Goal: Task Accomplishment & Management: Complete application form

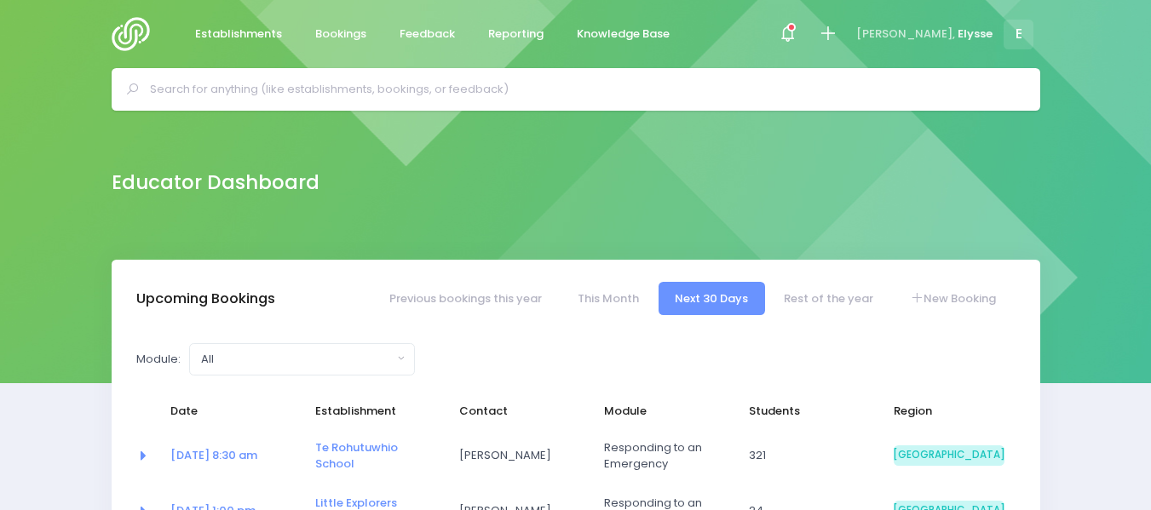
select select "5"
click at [952, 299] on link "New Booking" at bounding box center [952, 298] width 119 height 33
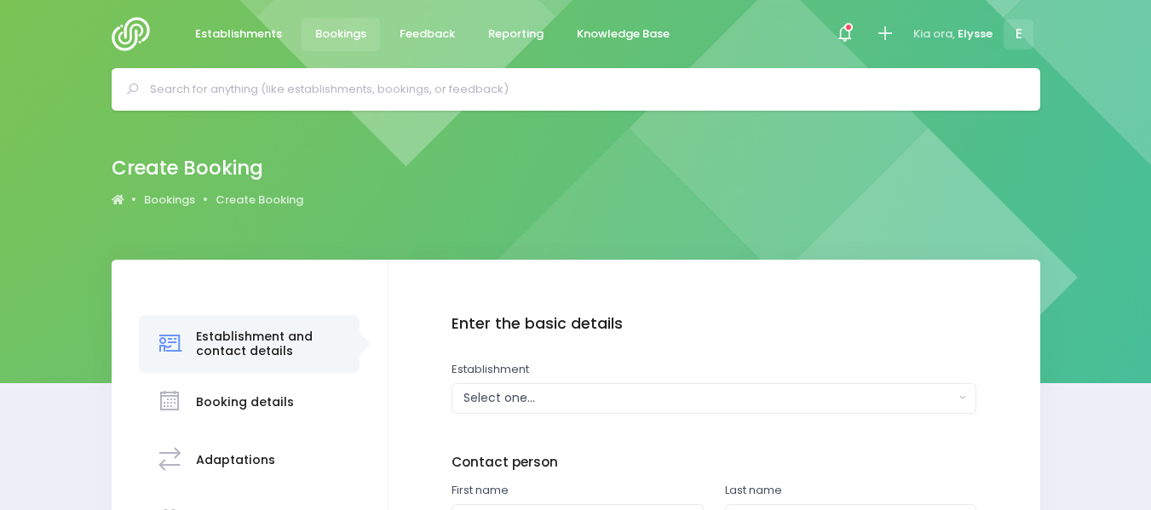
click at [578, 399] on div "Select one..." at bounding box center [708, 398] width 491 height 18
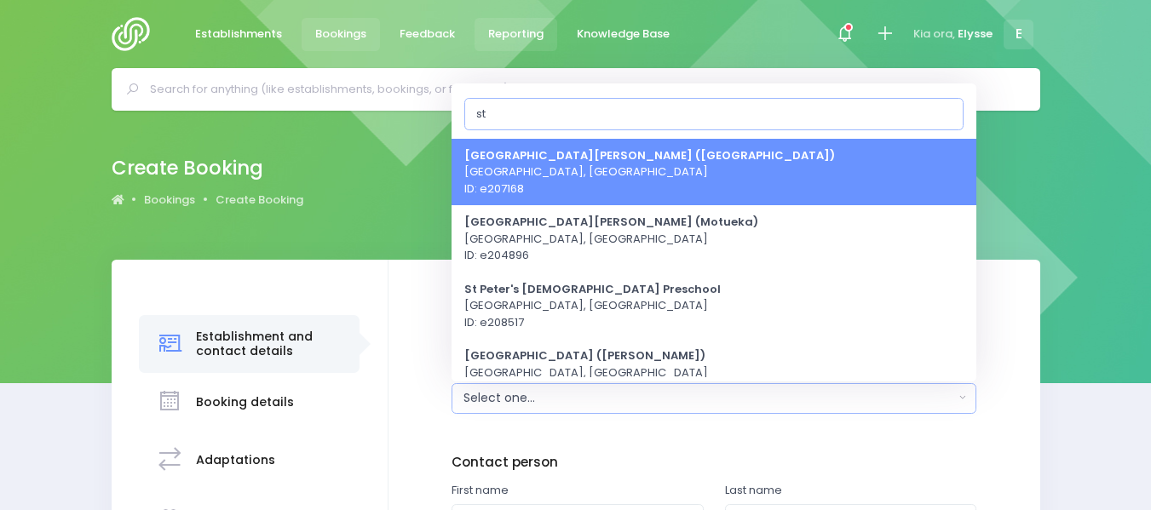
type input "s"
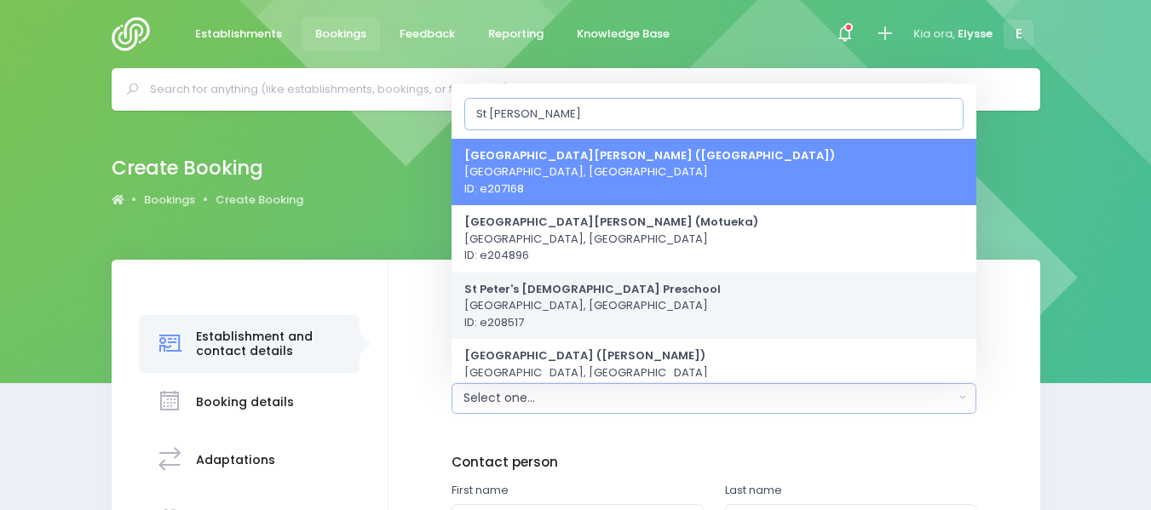
type input "St Pete"
click at [587, 313] on span "St Peter's Anglican Preschool Christchurch, South Island Region ID: e208517" at bounding box center [592, 305] width 256 height 50
select select "208517"
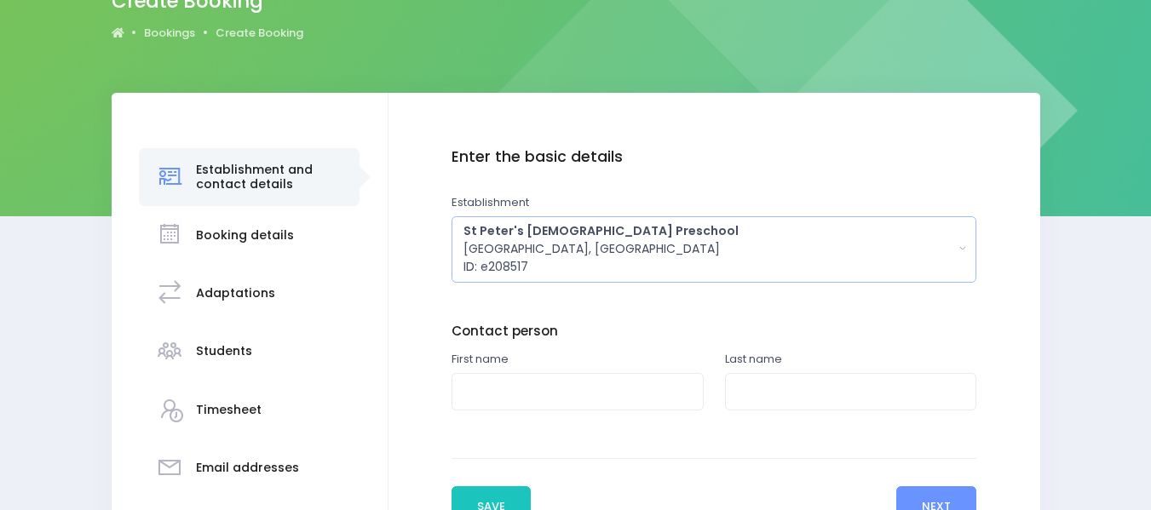
scroll to position [168, 0]
click at [521, 385] on input "text" at bounding box center [577, 391] width 252 height 38
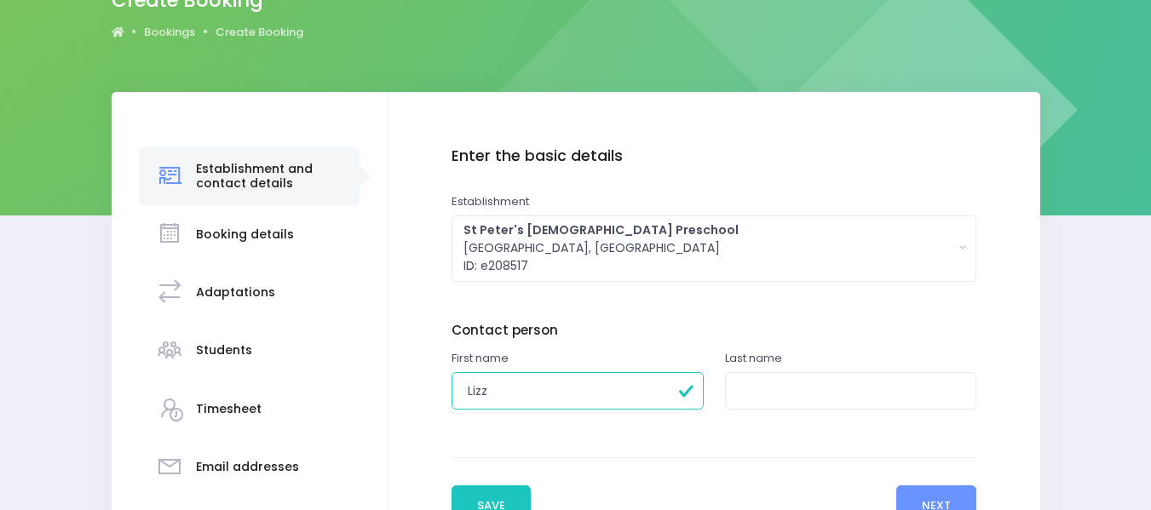
type input "Lizz"
click at [752, 396] on input "text" at bounding box center [851, 391] width 252 height 38
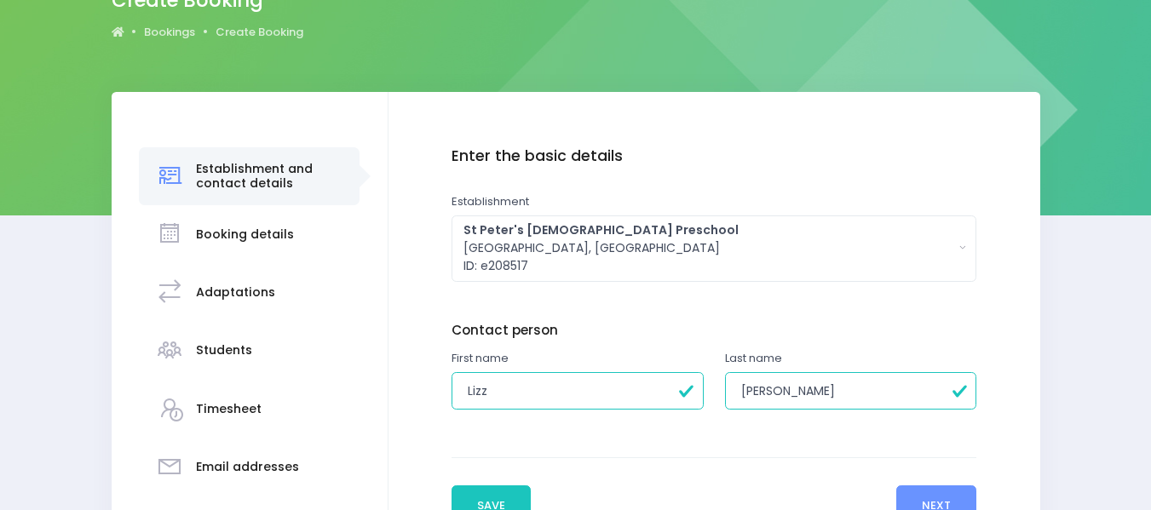
type input "Orr"
click at [505, 391] on input "Lizz" at bounding box center [577, 391] width 252 height 38
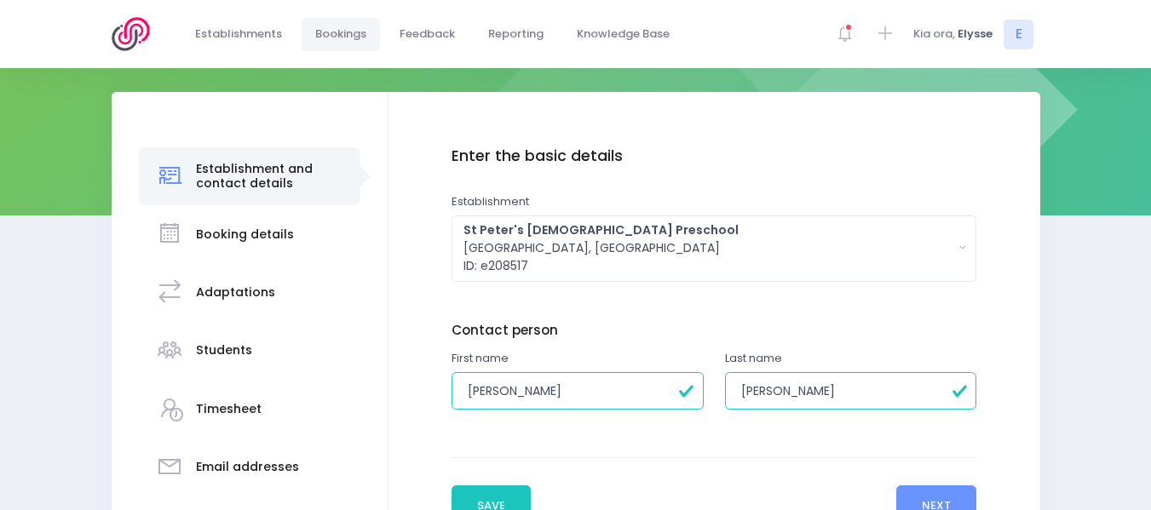
scroll to position [336, 0]
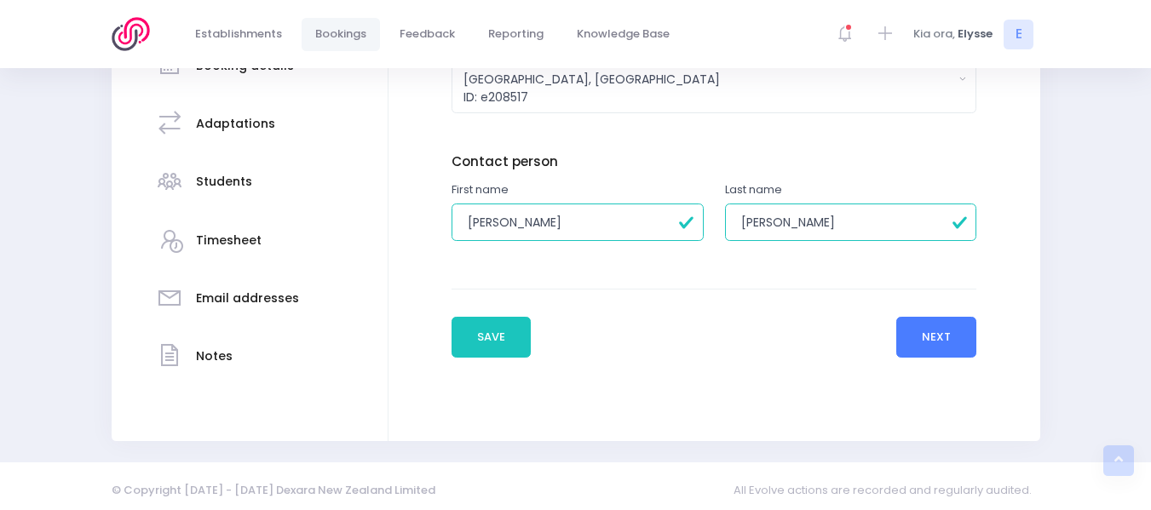
type input "Liz"
click at [961, 336] on button "Next" at bounding box center [936, 337] width 81 height 41
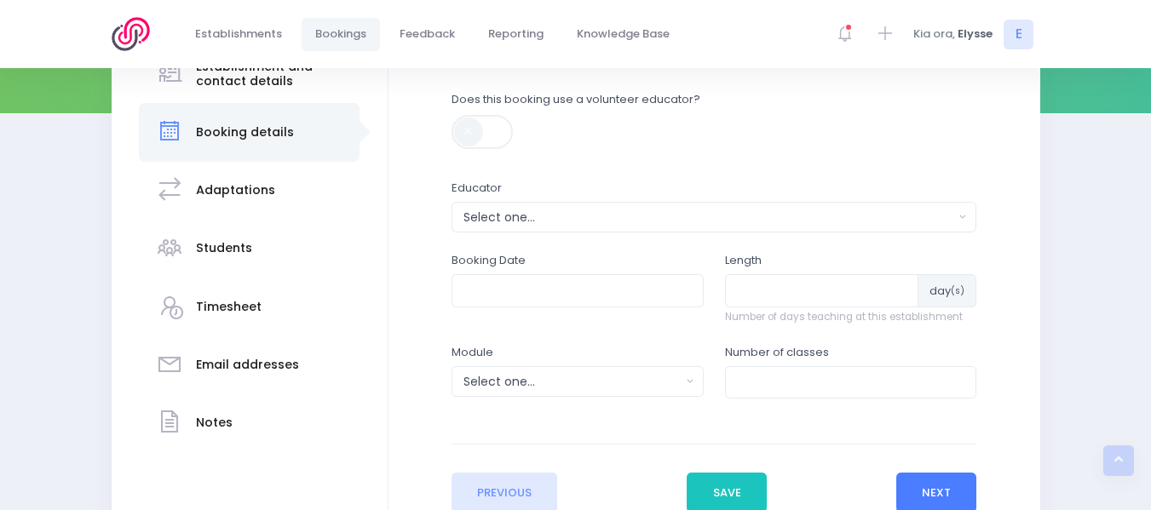
scroll to position [271, 0]
click at [532, 222] on div "Select one..." at bounding box center [708, 217] width 491 height 18
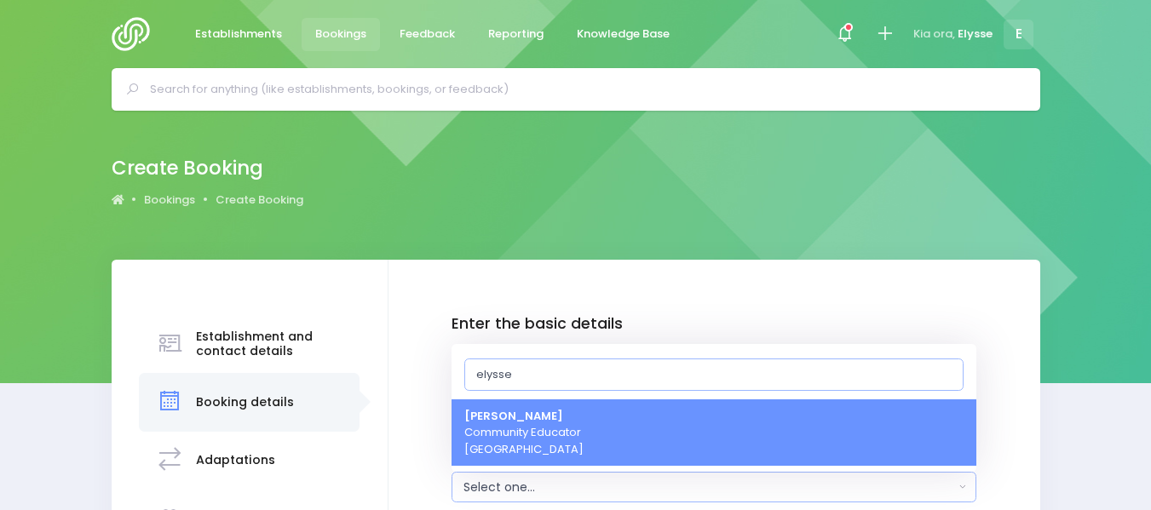
type input "elysse"
click at [527, 426] on span "Elysse Renouf Community Educator South Island Region" at bounding box center [523, 433] width 119 height 50
select select "319874"
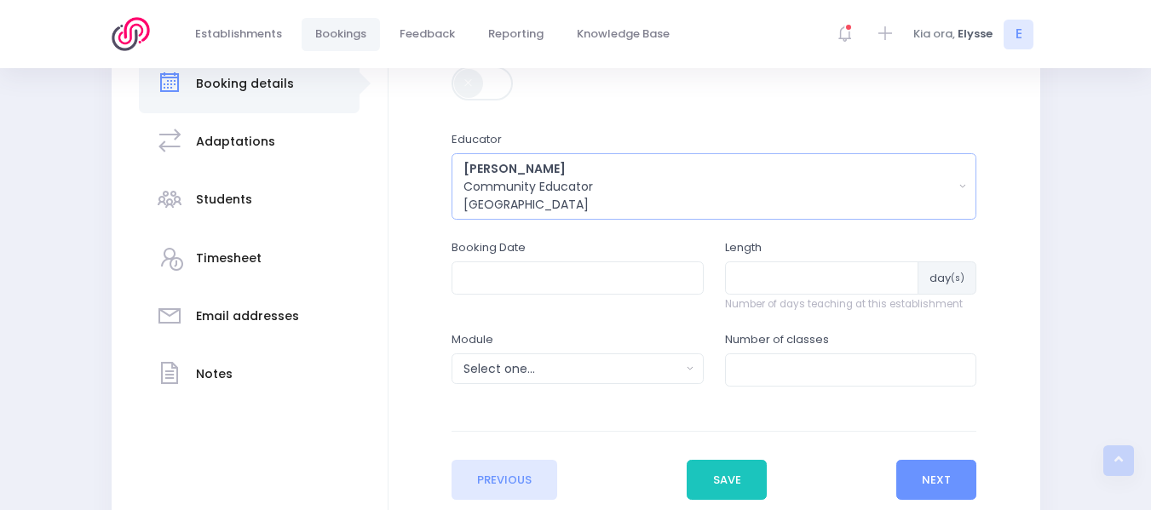
scroll to position [326, 0]
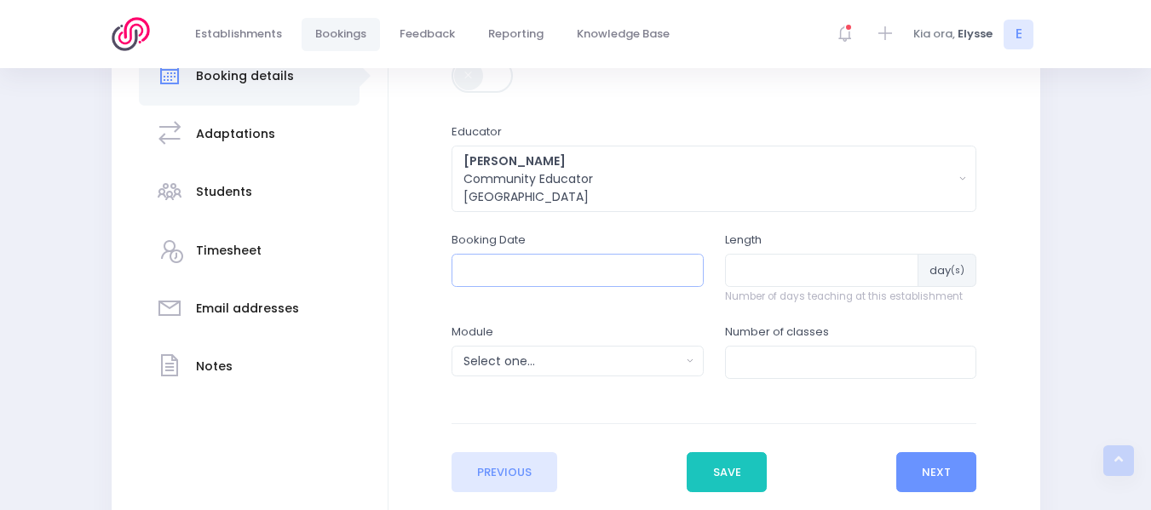
click at [543, 275] on input "text" at bounding box center [577, 270] width 252 height 32
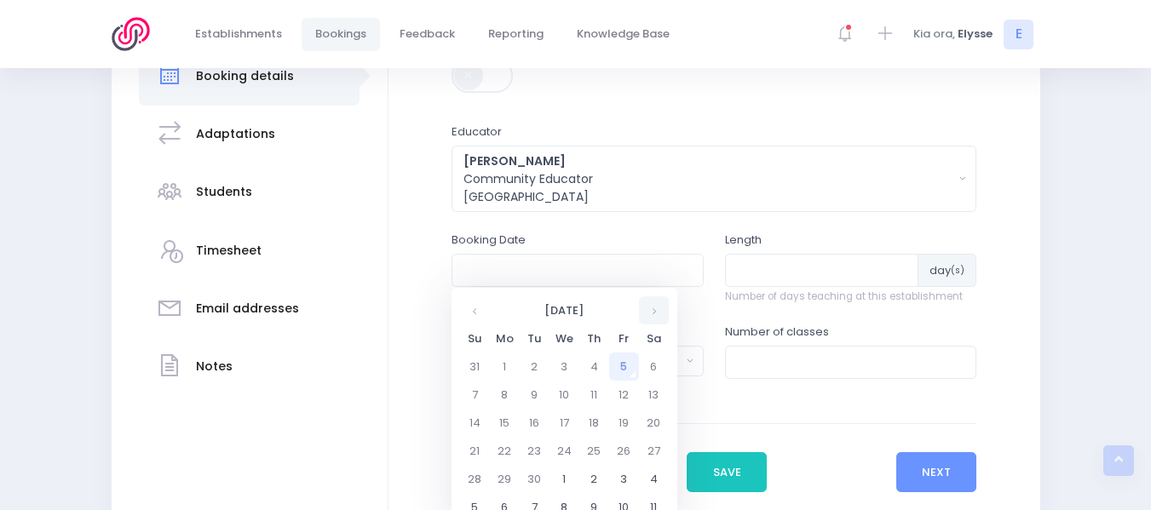
click at [658, 305] on th at bounding box center [654, 310] width 30 height 28
click at [600, 362] on td "2" at bounding box center [594, 367] width 30 height 28
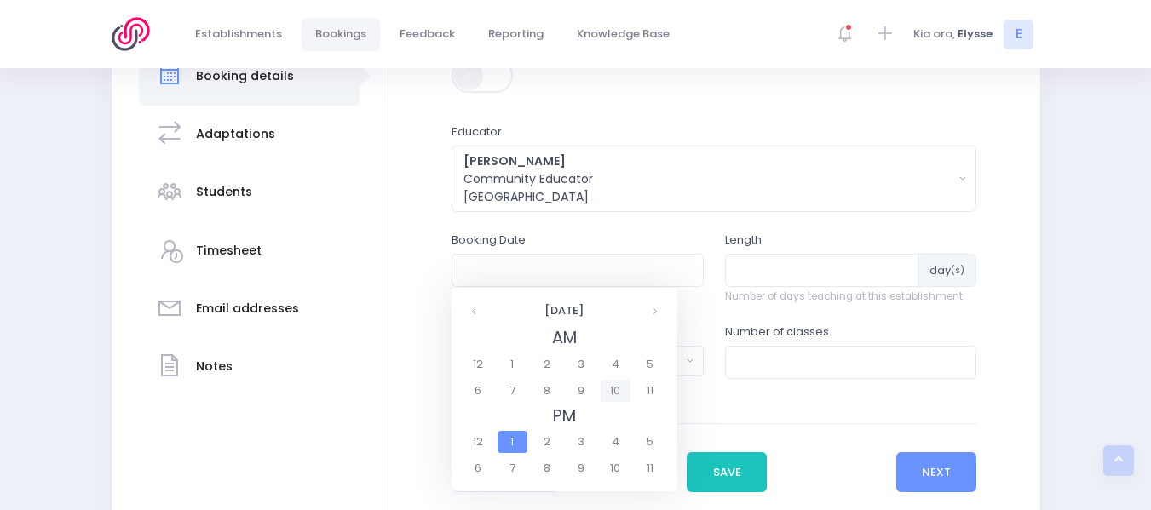
click at [613, 391] on span "10" at bounding box center [616, 391] width 30 height 22
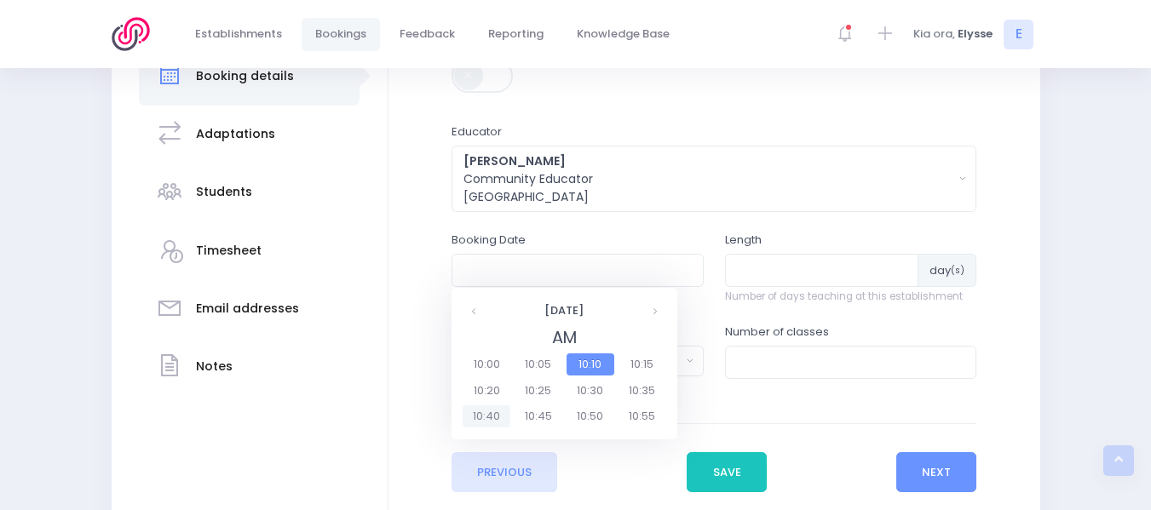
click at [490, 412] on span "10:40" at bounding box center [487, 416] width 48 height 22
type input "02/10/2025 10:40 AM"
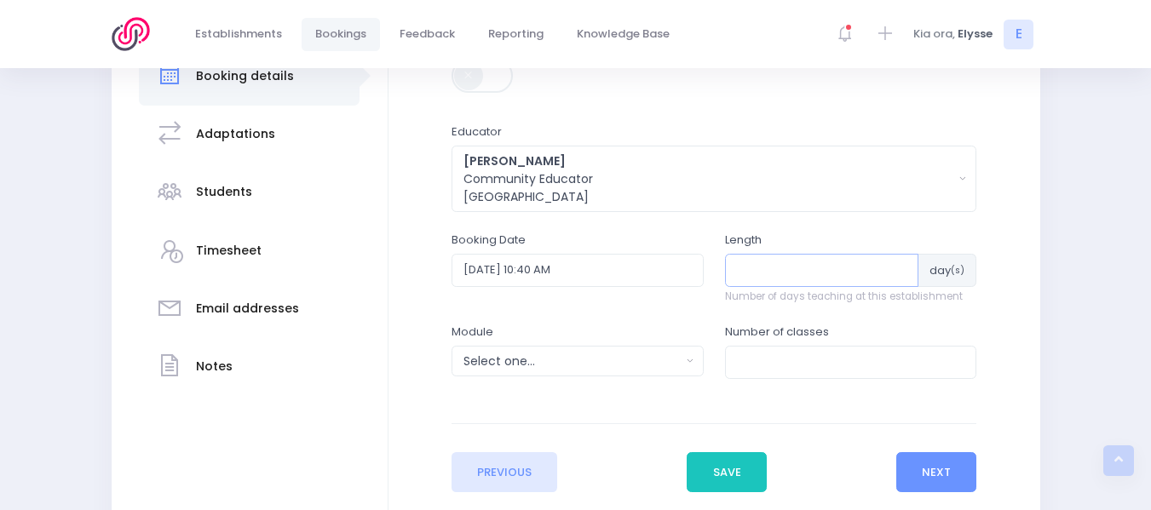
click at [782, 271] on input "number" at bounding box center [822, 270] width 194 height 32
type input "1"
click at [598, 359] on div "Select one..." at bounding box center [571, 362] width 217 height 18
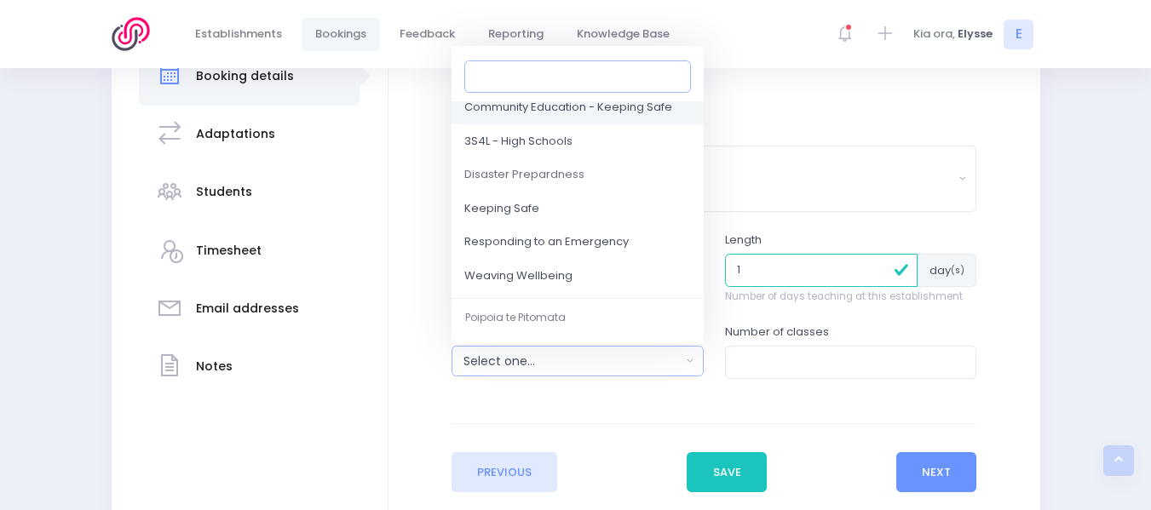
scroll to position [139, 0]
click at [588, 231] on link "Responding to an Emergency" at bounding box center [577, 242] width 252 height 34
select select "Responding to an Emergency"
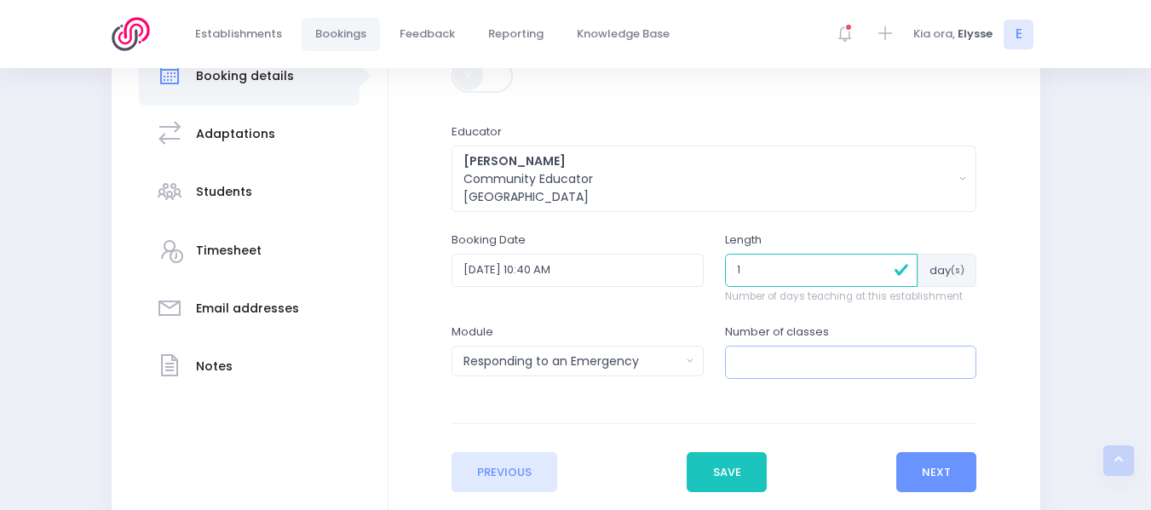
click at [769, 369] on input "number" at bounding box center [851, 362] width 252 height 32
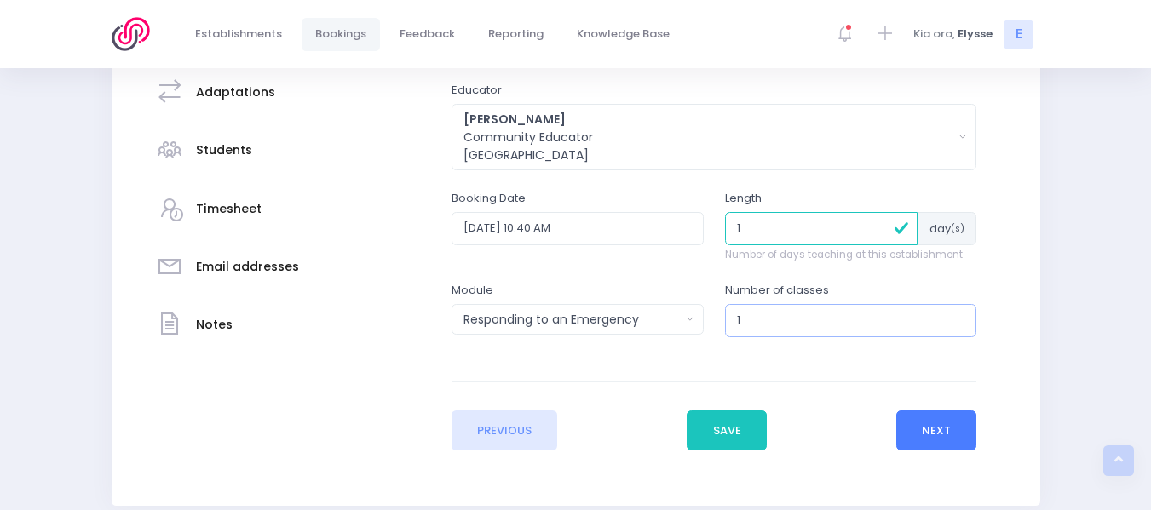
type input "1"
click at [951, 425] on button "Next" at bounding box center [936, 431] width 81 height 41
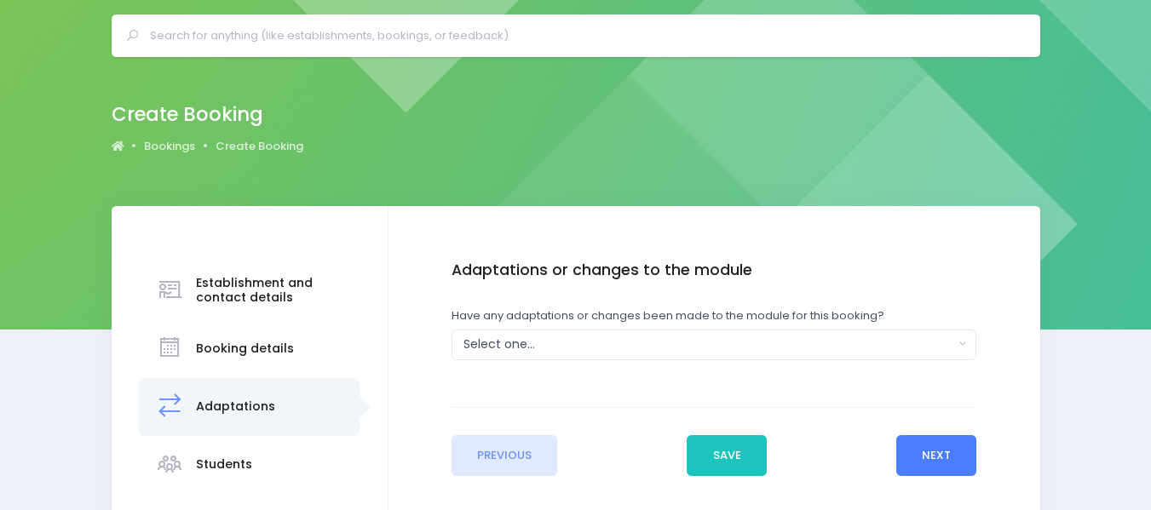
scroll to position [0, 0]
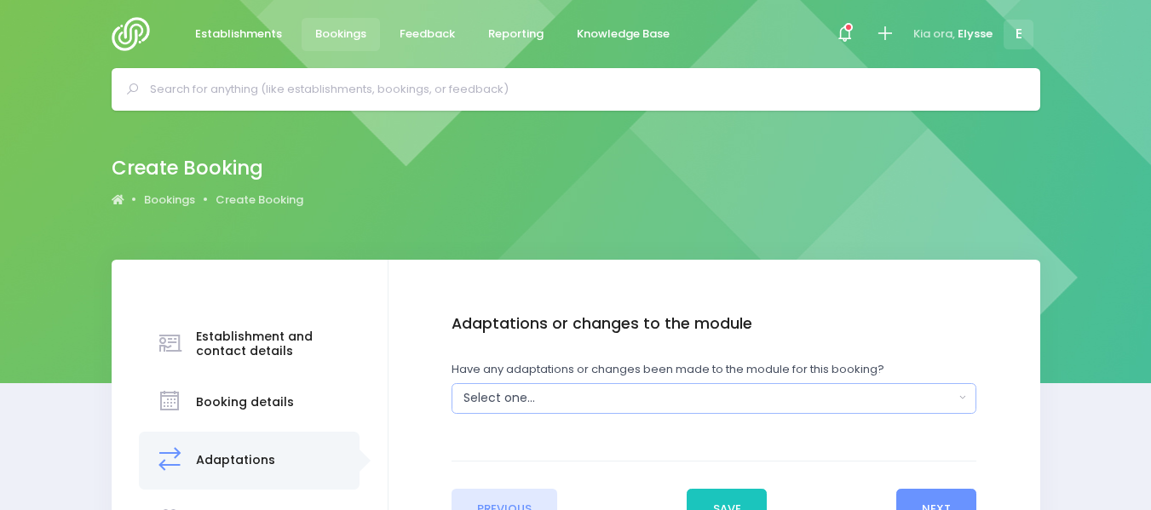
click at [563, 395] on div "Select one..." at bounding box center [708, 398] width 491 height 18
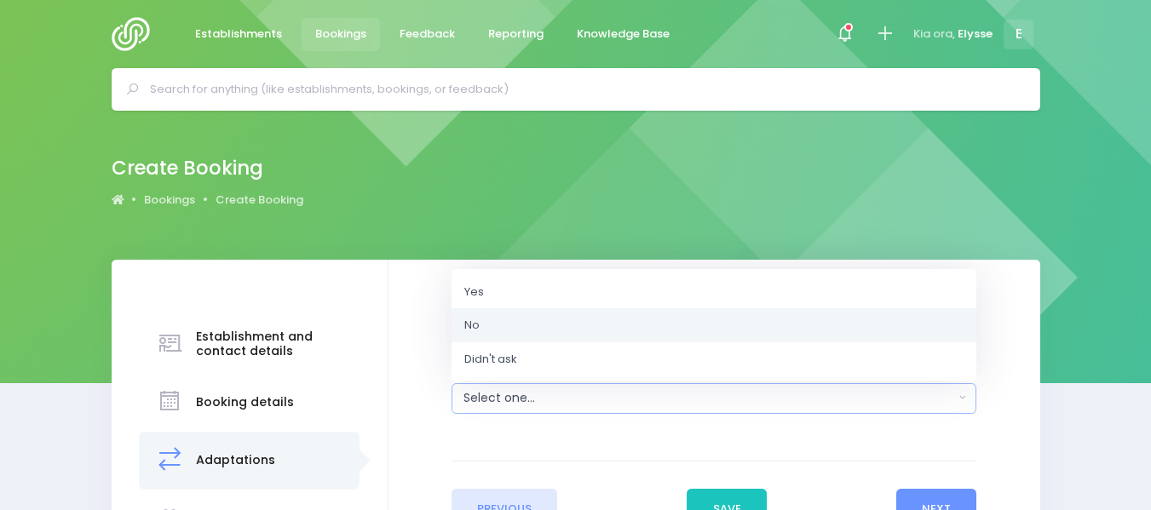
click at [481, 323] on link "No" at bounding box center [713, 325] width 525 height 34
select select "No"
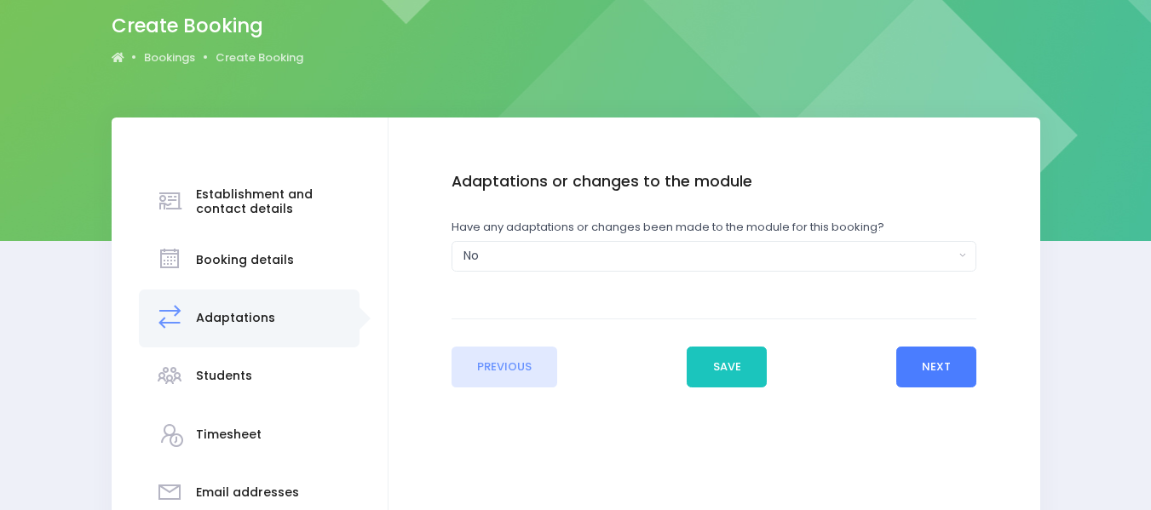
click at [932, 360] on button "Next" at bounding box center [936, 367] width 81 height 41
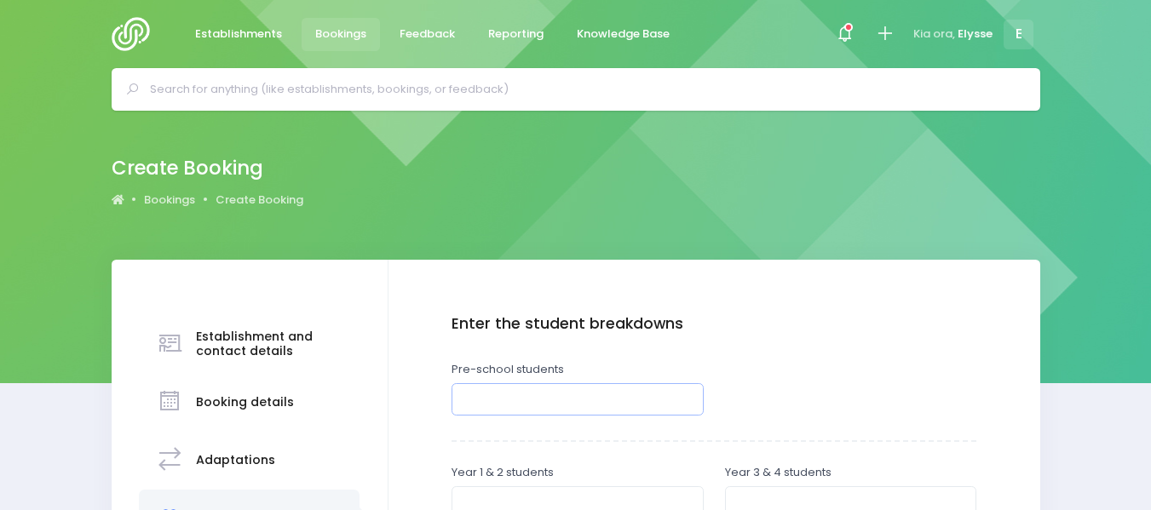
click at [499, 406] on input "number" at bounding box center [577, 399] width 252 height 32
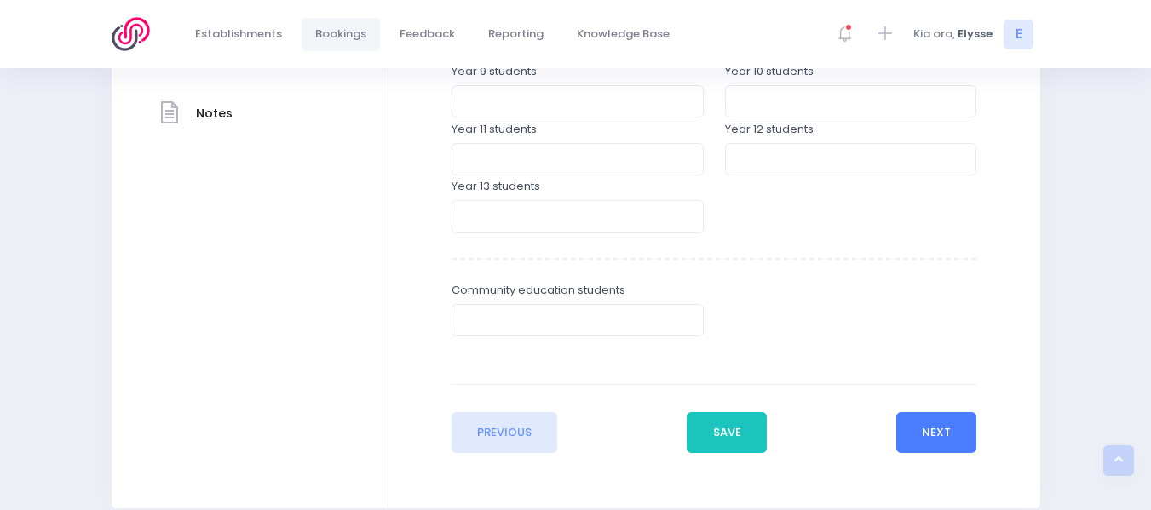
type input "25"
click at [934, 421] on button "Next" at bounding box center [936, 432] width 81 height 41
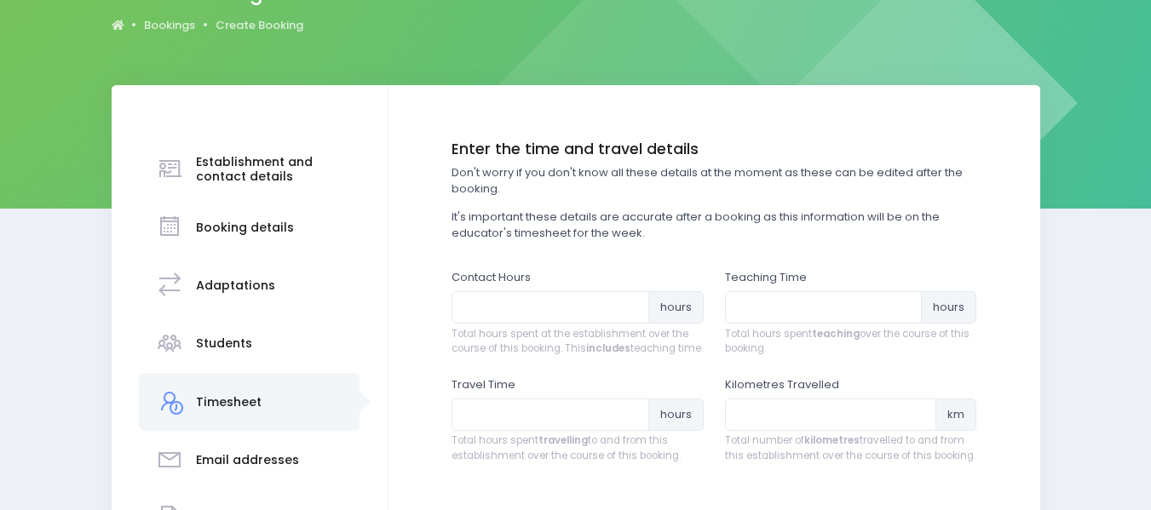
scroll to position [177, 0]
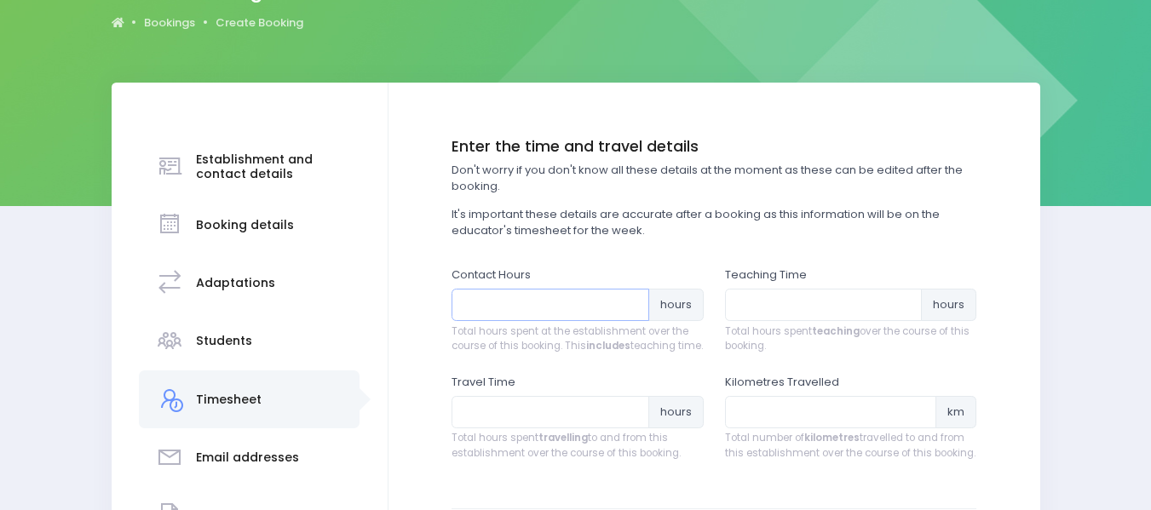
click at [529, 307] on input "number" at bounding box center [550, 305] width 198 height 32
type input "1"
click at [751, 304] on input "number" at bounding box center [824, 305] width 198 height 32
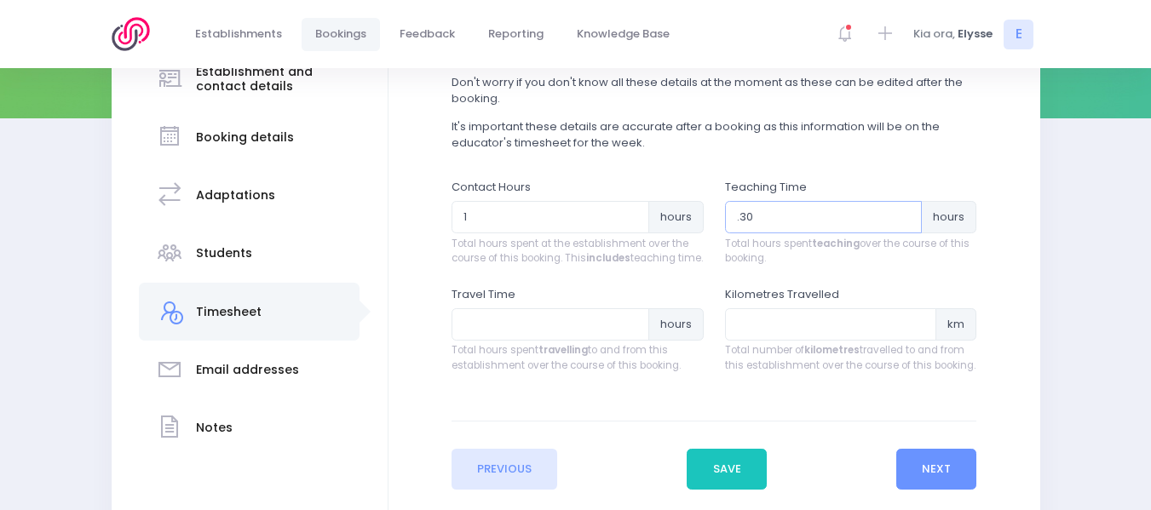
scroll to position [267, 0]
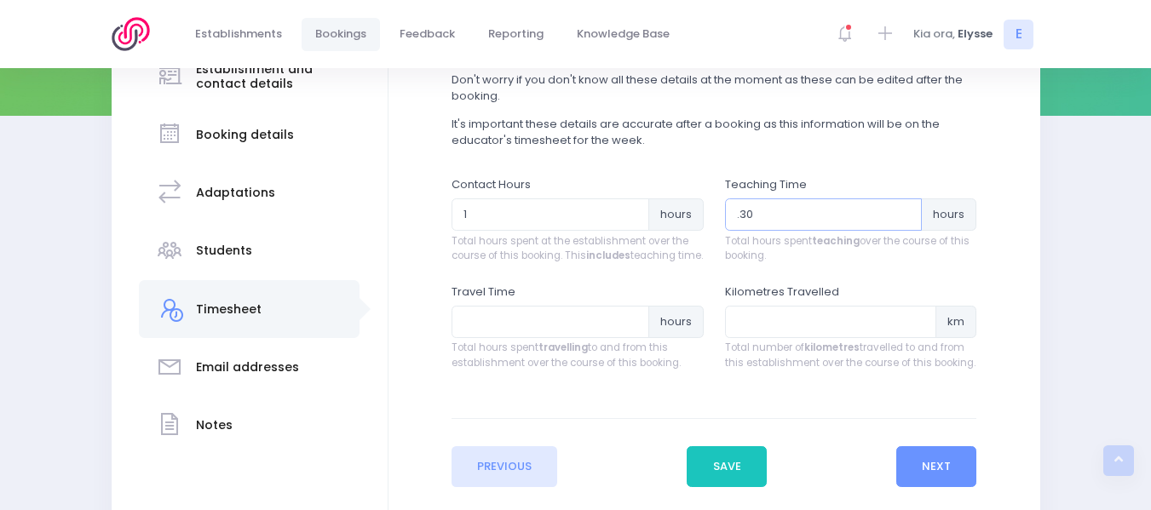
type input ".30"
click at [560, 336] on input "number" at bounding box center [550, 322] width 198 height 32
type input ".30"
click at [911, 482] on button "Next" at bounding box center [936, 466] width 81 height 41
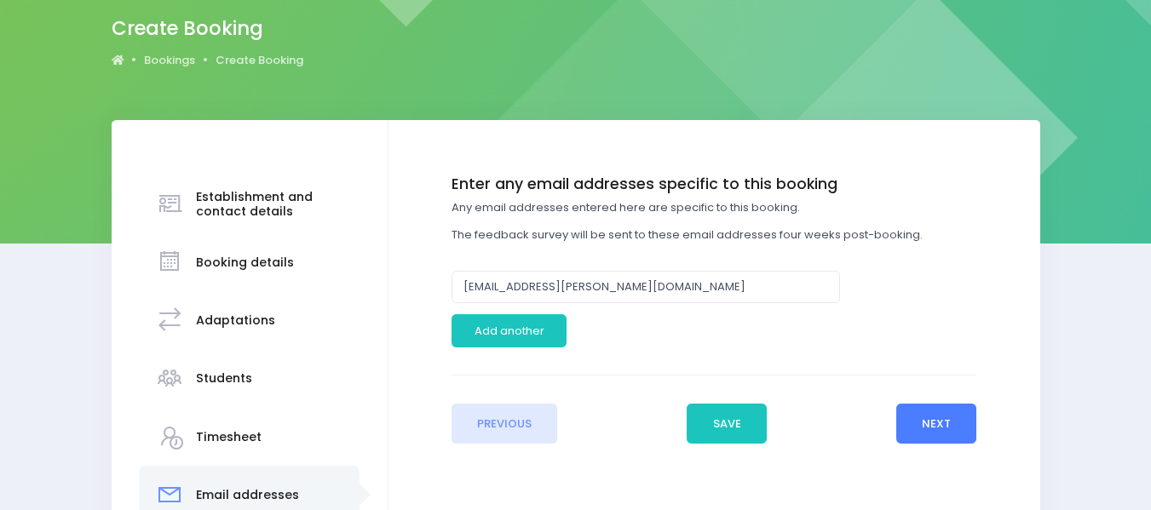
scroll to position [142, 0]
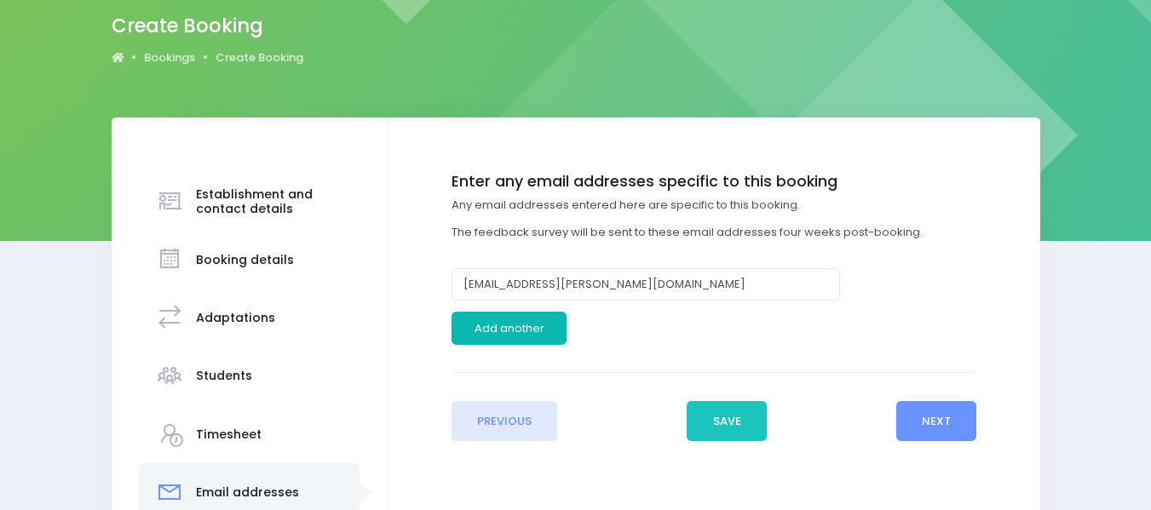
click at [548, 322] on button "Add another" at bounding box center [508, 328] width 115 height 32
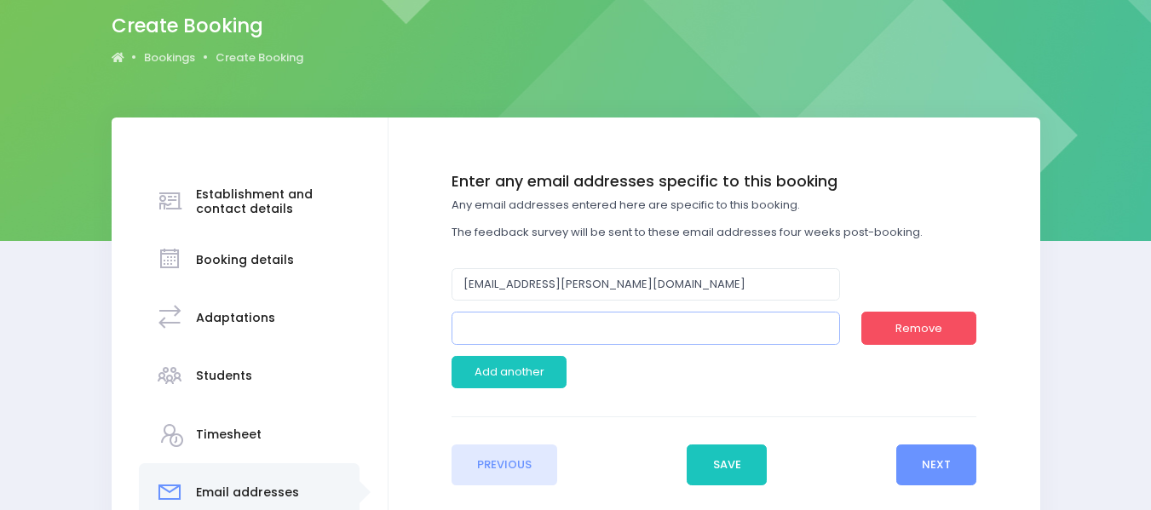
click at [529, 322] on input "email" at bounding box center [645, 328] width 388 height 32
click at [483, 329] on input "lizzo@mcctrust" at bounding box center [645, 328] width 388 height 32
click at [549, 330] on input "lizo@mcctrust" at bounding box center [645, 328] width 388 height 32
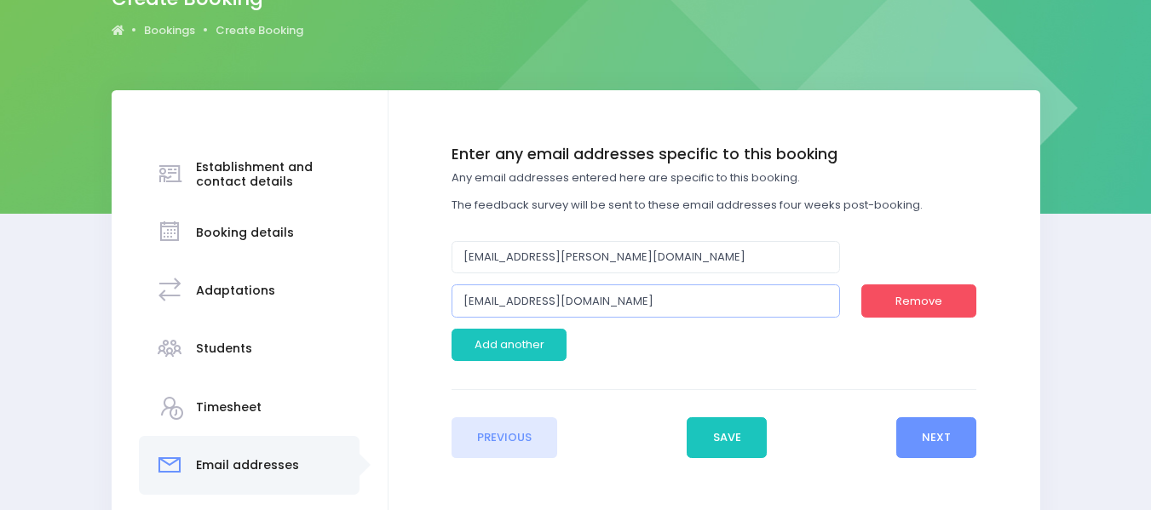
scroll to position [179, 0]
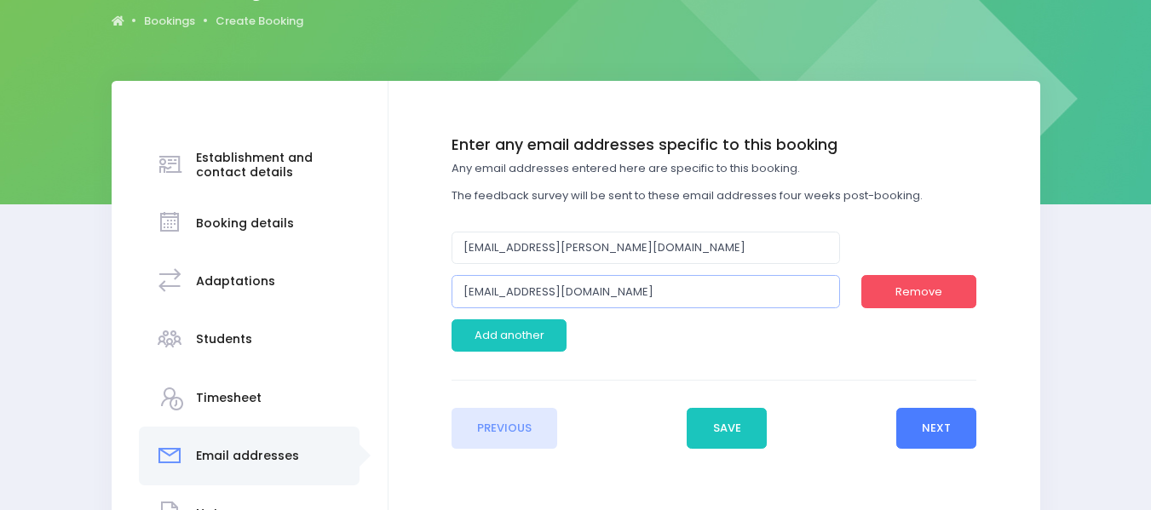
type input "[EMAIL_ADDRESS][DOMAIN_NAME]"
click at [935, 427] on button "Next" at bounding box center [936, 428] width 81 height 41
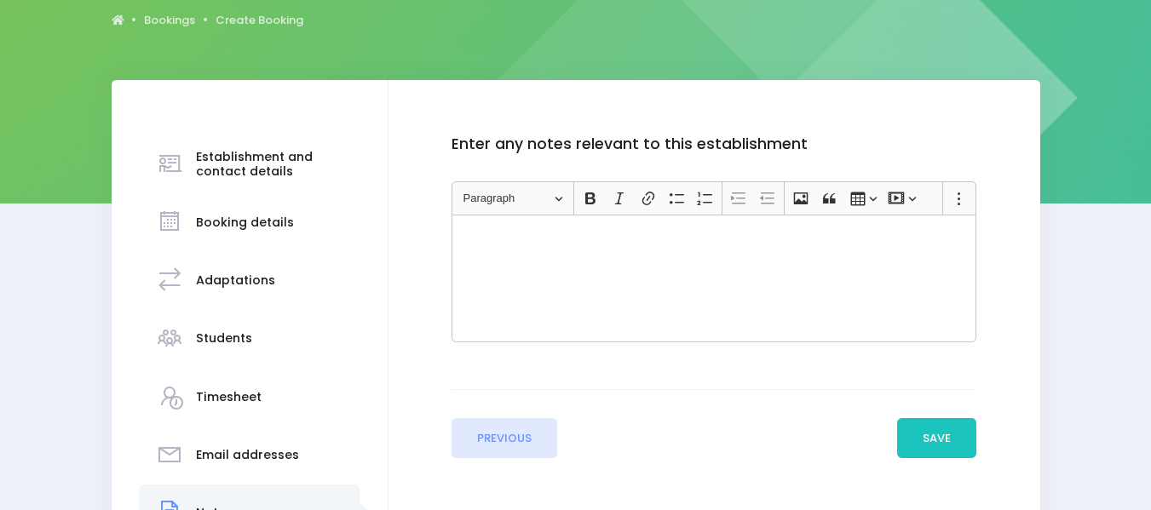
scroll to position [182, 0]
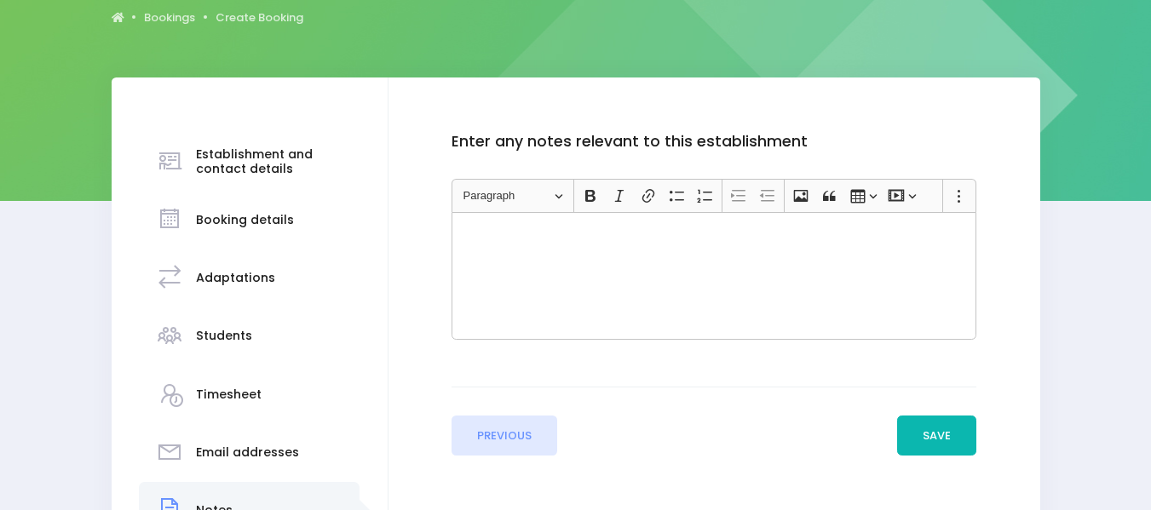
click at [937, 434] on button "Save" at bounding box center [937, 436] width 80 height 41
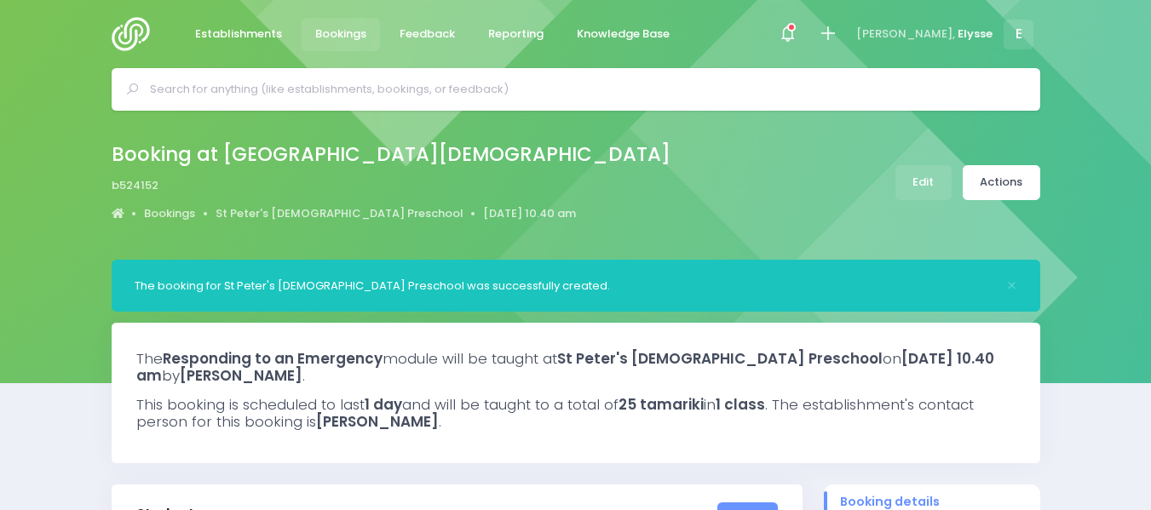
select select "5"
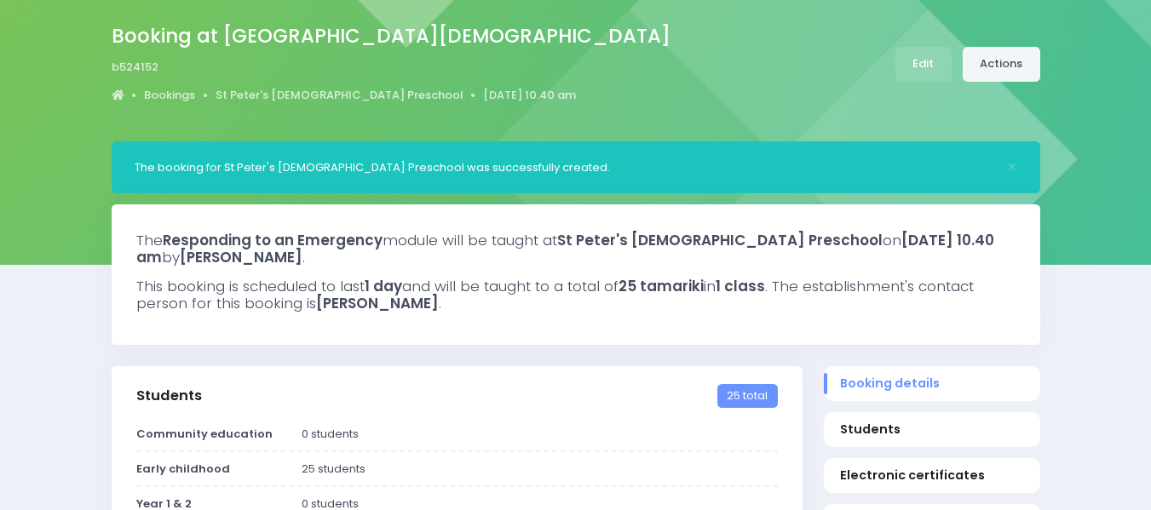
click at [1004, 74] on link "Actions" at bounding box center [1002, 64] width 78 height 35
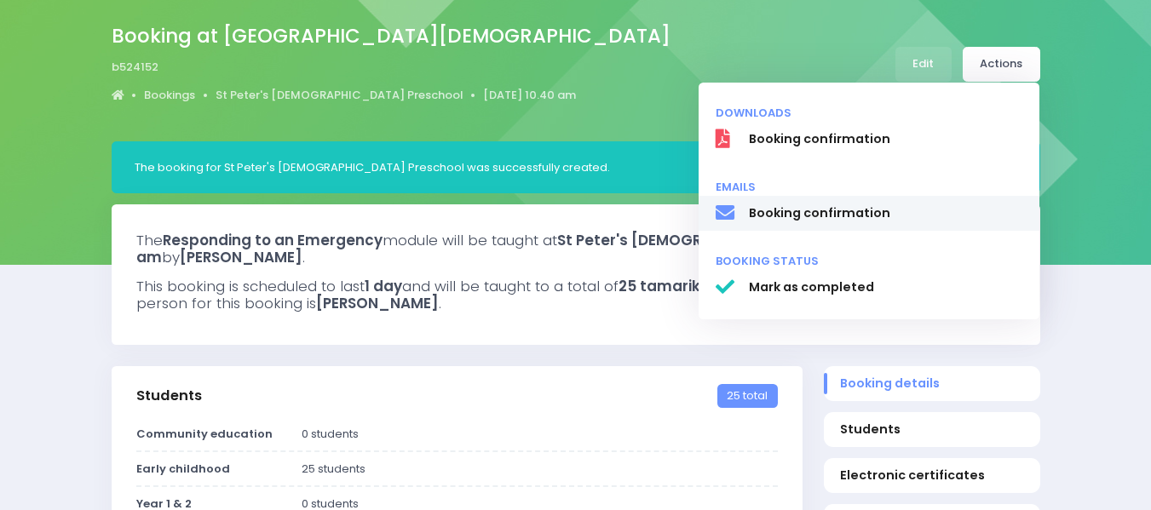
click at [826, 212] on span "Booking confirmation" at bounding box center [885, 213] width 274 height 18
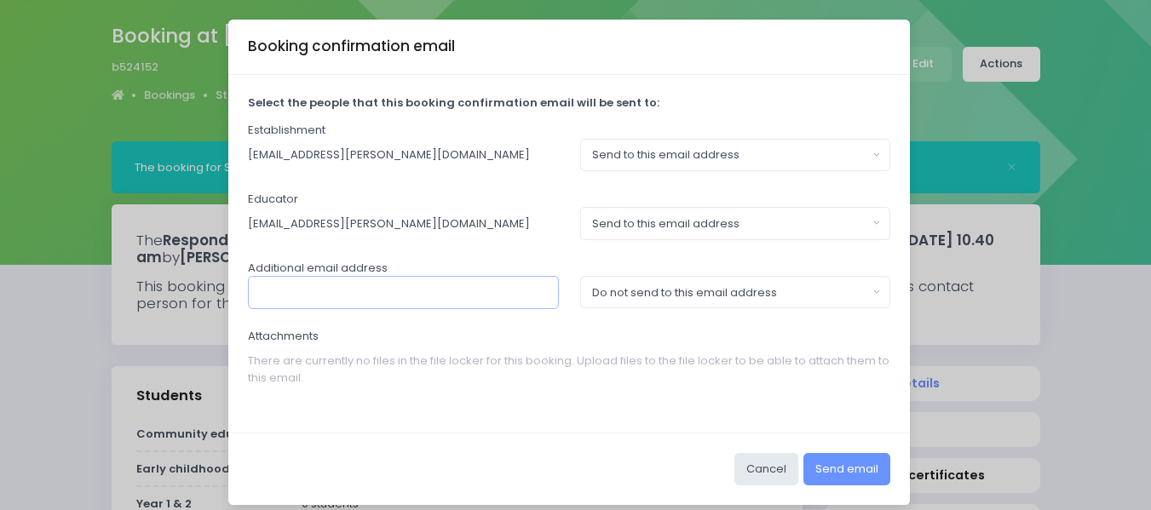
click at [394, 299] on input "text" at bounding box center [403, 292] width 311 height 32
type input "[EMAIL_ADDRESS][DOMAIN_NAME]"
click at [864, 289] on button "Do not send to this email address" at bounding box center [735, 292] width 311 height 32
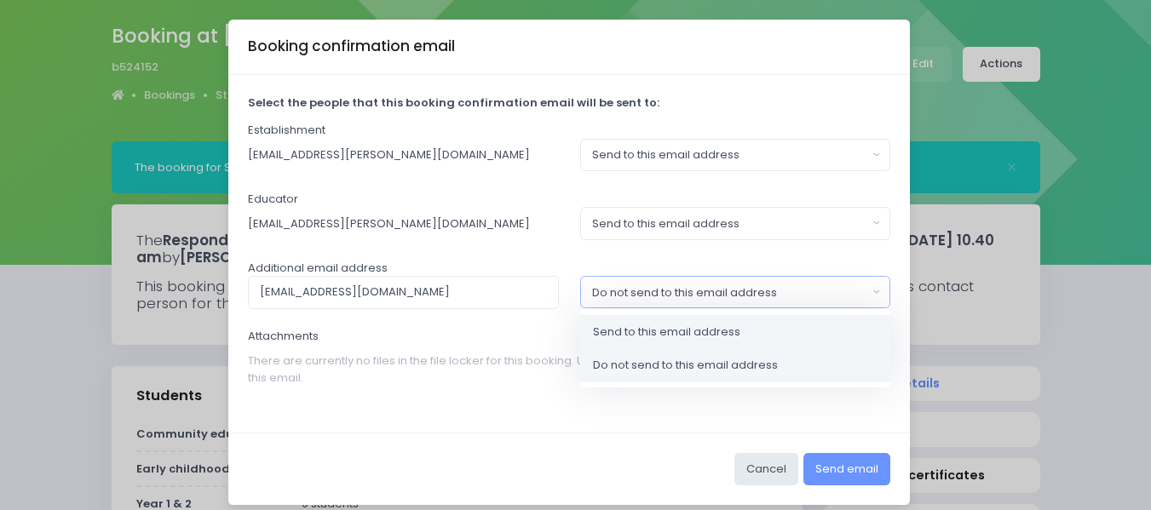
click at [721, 334] on span "Send to this email address" at bounding box center [666, 332] width 147 height 17
select select "send"
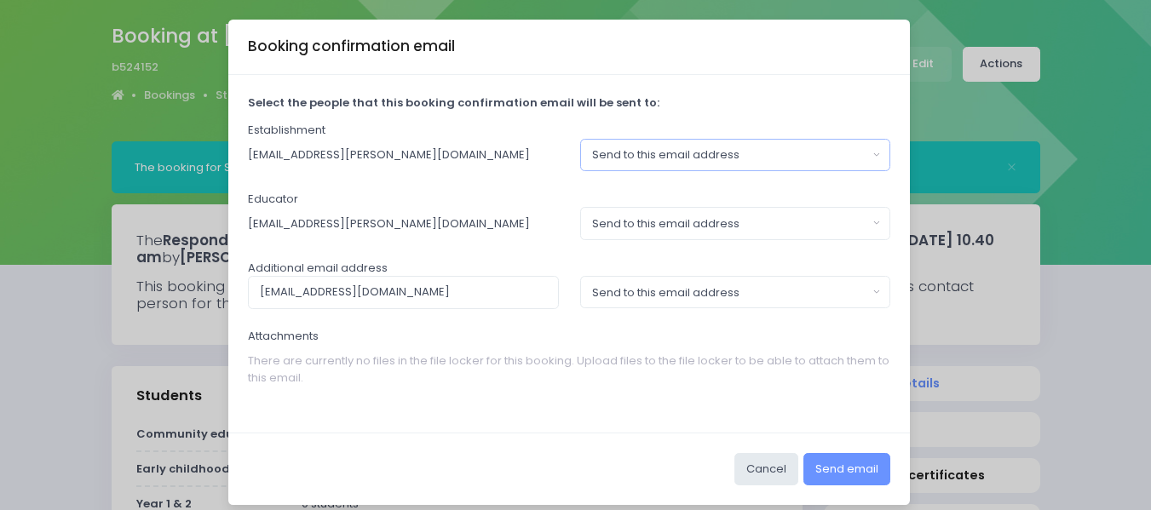
click at [867, 150] on button "Send to this email address" at bounding box center [735, 155] width 311 height 32
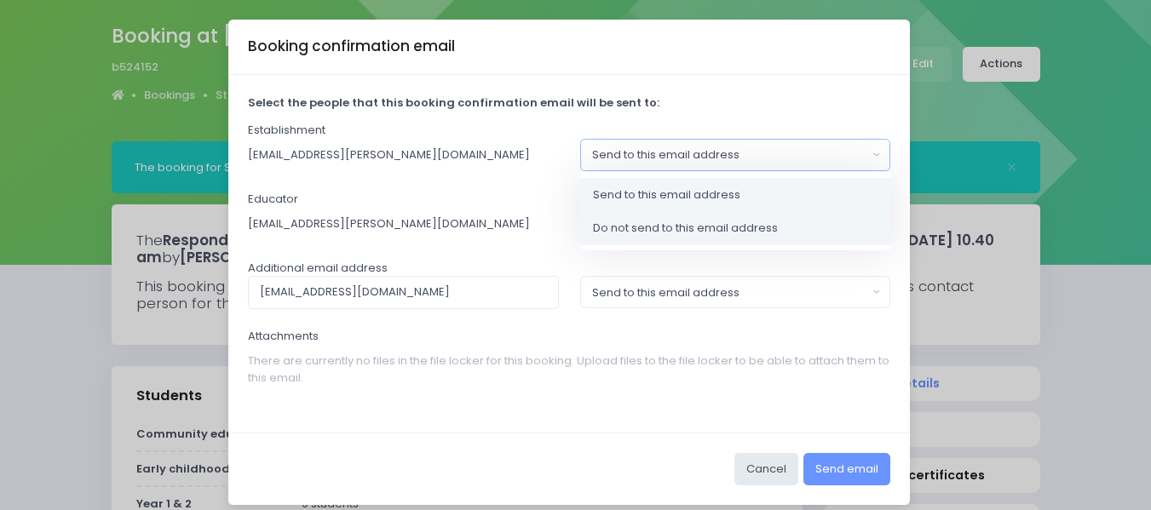
click at [724, 223] on span "Do not send to this email address" at bounding box center [685, 228] width 185 height 17
select select "no_email"
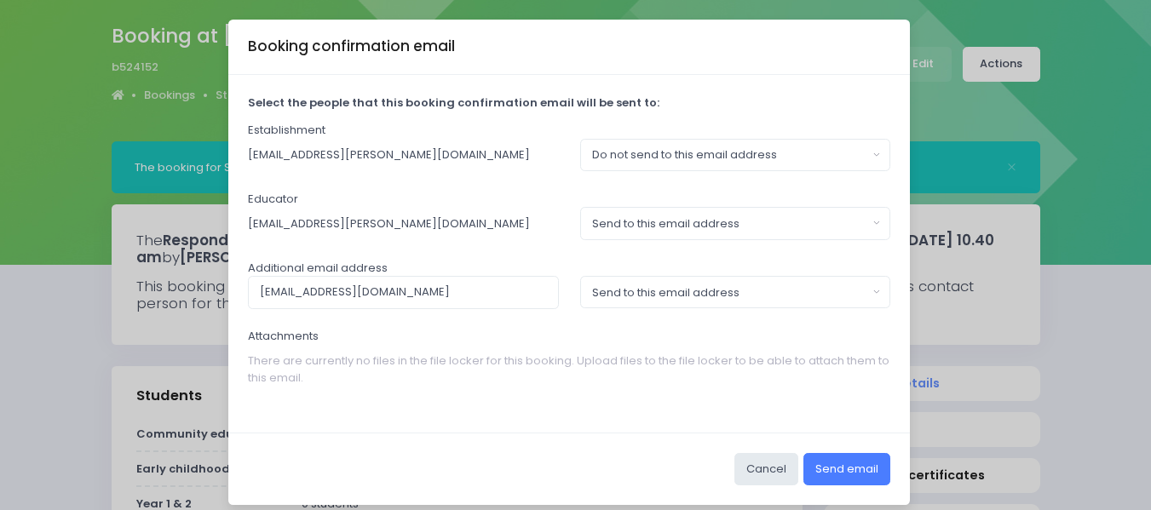
click at [839, 466] on button "Send email" at bounding box center [846, 469] width 87 height 32
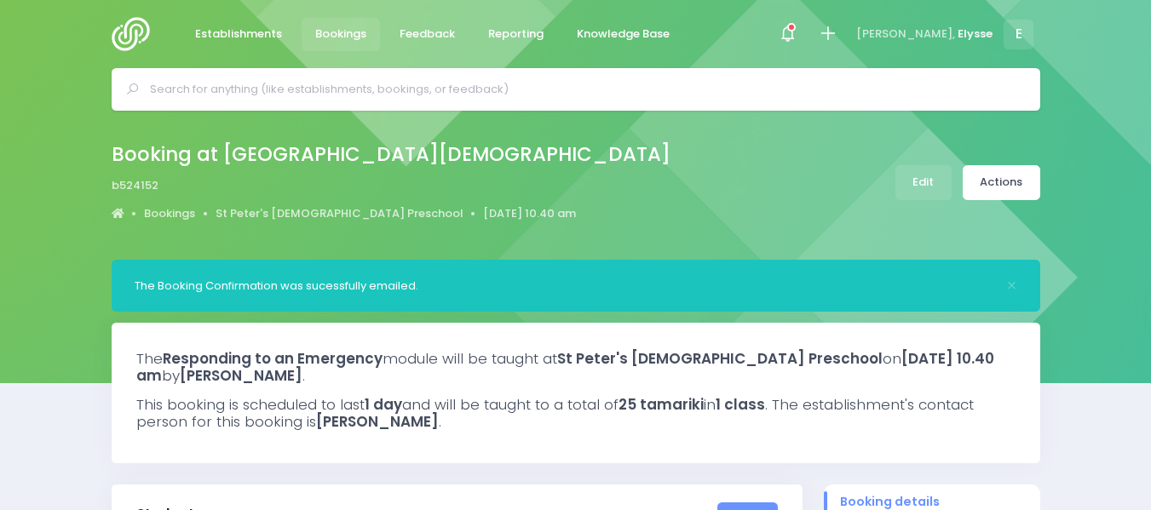
select select "5"
